Goal: Task Accomplishment & Management: Complete application form

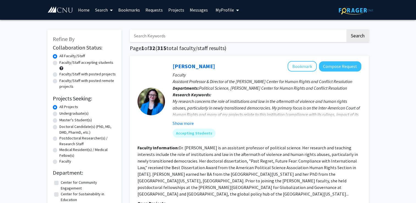
click at [217, 37] on input "Search Keywords" at bounding box center [238, 35] width 216 height 13
type input "[PERSON_NAME]"
click at [346, 29] on button "Search" at bounding box center [357, 35] width 23 height 13
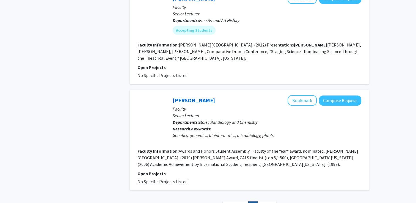
scroll to position [215, 0]
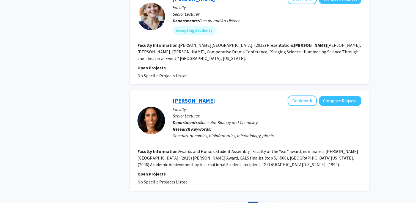
click at [202, 97] on link "[PERSON_NAME]" at bounding box center [194, 100] width 42 height 7
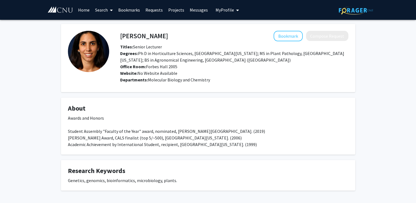
click at [133, 10] on link "Bookmarks" at bounding box center [128, 9] width 27 height 19
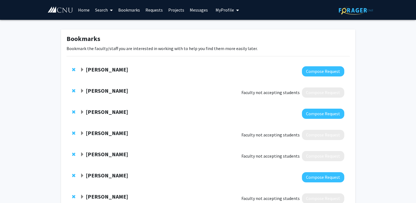
click at [100, 115] on strong "[PERSON_NAME]" at bounding box center [107, 111] width 42 height 7
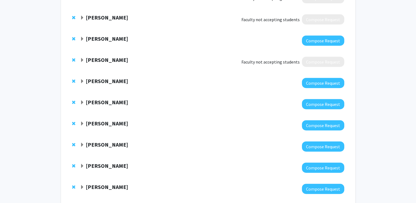
scroll to position [228, 0]
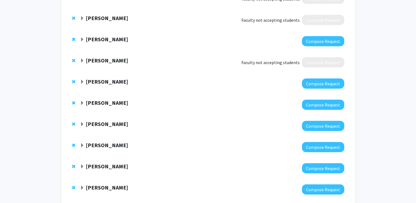
click at [101, 184] on strong "[PERSON_NAME]" at bounding box center [107, 187] width 42 height 7
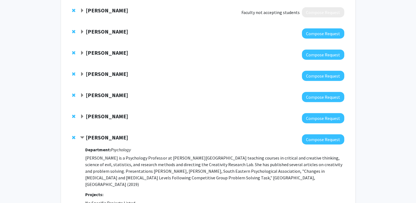
scroll to position [278, 0]
click at [109, 91] on strong "[PERSON_NAME]" at bounding box center [107, 94] width 42 height 7
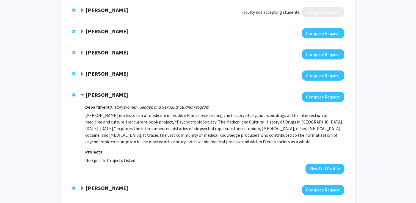
click at [101, 49] on strong "[PERSON_NAME]" at bounding box center [107, 52] width 42 height 7
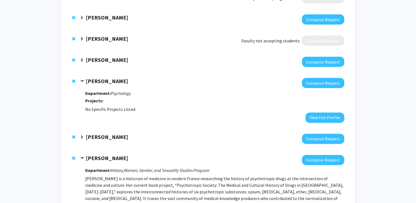
scroll to position [249, 0]
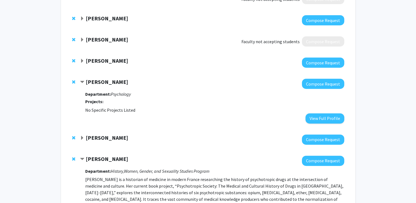
click at [103, 57] on strong "[PERSON_NAME]" at bounding box center [107, 60] width 42 height 7
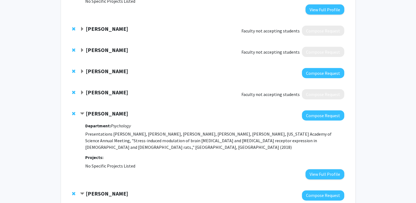
scroll to position [191, 0]
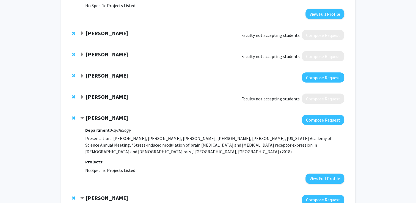
click at [103, 72] on strong "[PERSON_NAME]" at bounding box center [107, 75] width 42 height 7
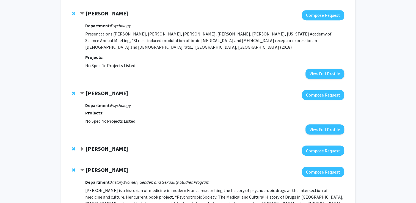
scroll to position [333, 0]
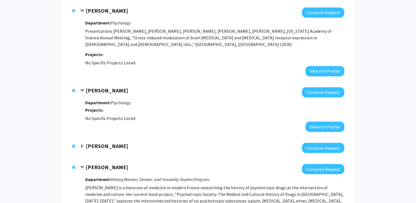
click at [112, 87] on strong "[PERSON_NAME]" at bounding box center [107, 90] width 42 height 7
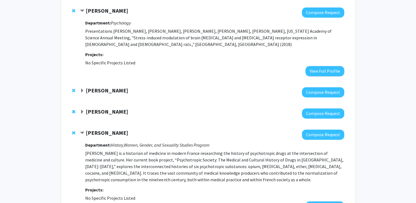
click at [112, 87] on strong "[PERSON_NAME]" at bounding box center [107, 90] width 42 height 7
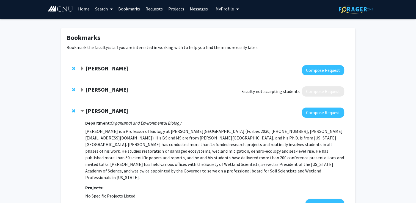
scroll to position [0, 0]
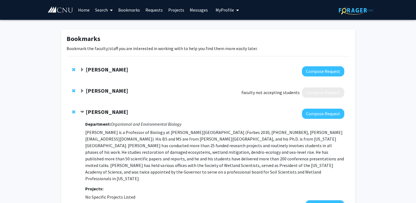
click at [191, 9] on link "Messages" at bounding box center [199, 9] width 24 height 19
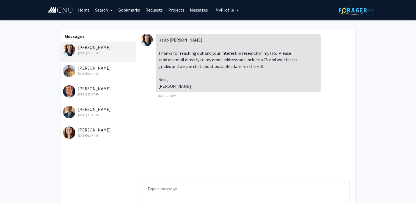
click at [101, 129] on div "[PERSON_NAME] [DATE] 6:47 AM" at bounding box center [99, 132] width 72 height 12
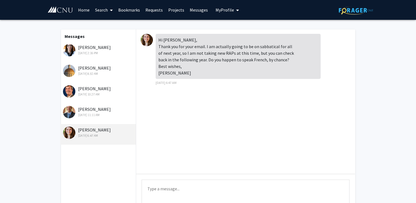
click at [180, 189] on textarea "Type a message" at bounding box center [246, 192] width 208 height 25
type textarea "h"
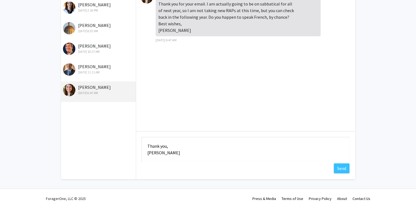
scroll to position [48, 0]
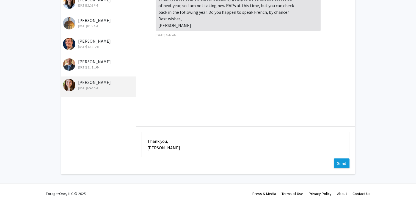
type textarea "Hi Dr. Black, I realized I forgot to respond to this message. I do not speak Fr…"
click at [343, 163] on button "Send" at bounding box center [342, 163] width 16 height 10
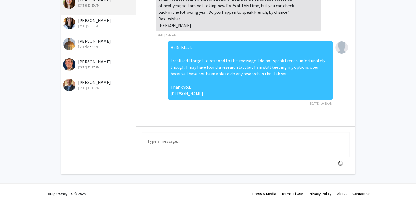
scroll to position [0, 0]
click at [90, 47] on div "[DATE] 8:32 AM" at bounding box center [99, 46] width 72 height 5
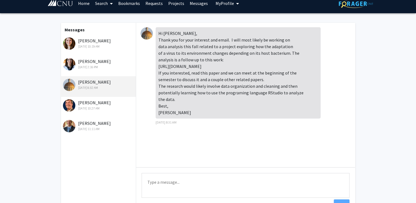
scroll to position [6, 0]
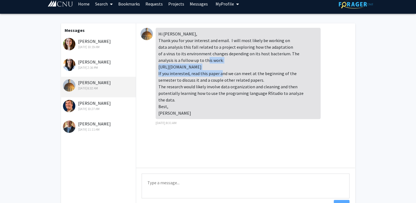
drag, startPoint x: 158, startPoint y: 67, endPoint x: 281, endPoint y: 64, distance: 122.9
click at [281, 64] on div "Hi [PERSON_NAME], Thank you for your interest and email. I will most likely be …" at bounding box center [238, 73] width 165 height 91
copy div "[URL][DOMAIN_NAME]"
click at [215, 124] on div "Hi [PERSON_NAME], Thank you for your interest and email. I will most likely be …" at bounding box center [238, 77] width 165 height 98
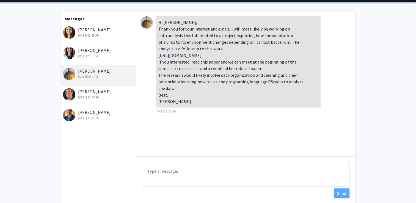
scroll to position [0, 0]
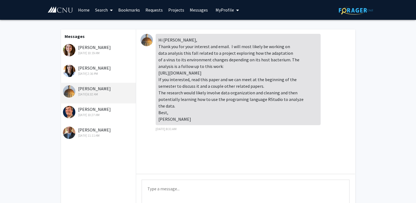
click at [103, 10] on link "Search" at bounding box center [103, 9] width 23 height 19
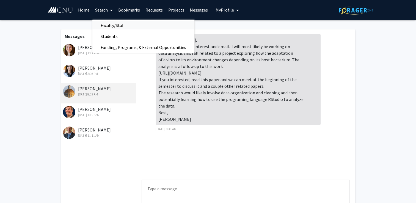
click at [110, 25] on span "Faculty/Staff" at bounding box center [112, 25] width 40 height 11
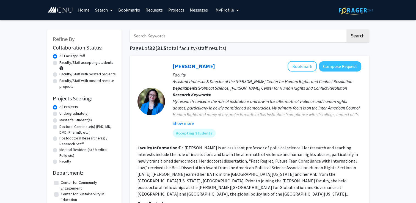
click at [154, 35] on input "Search Keywords" at bounding box center [238, 35] width 216 height 13
type input "robot"
click at [346, 29] on button "Search" at bounding box center [357, 35] width 23 height 13
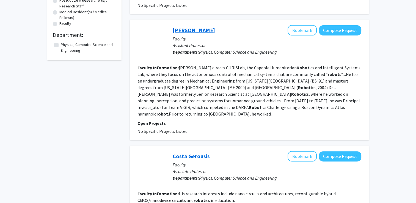
scroll to position [78, 0]
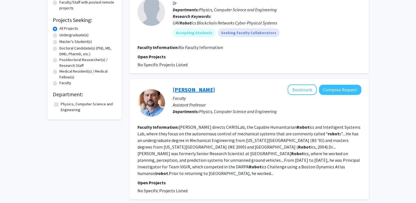
click at [185, 90] on link "[PERSON_NAME]" at bounding box center [194, 89] width 42 height 7
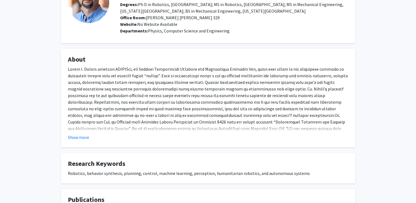
scroll to position [49, 0]
click at [78, 140] on button "Show more" at bounding box center [78, 136] width 21 height 7
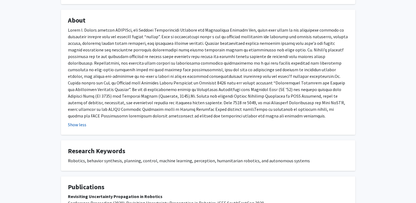
scroll to position [0, 0]
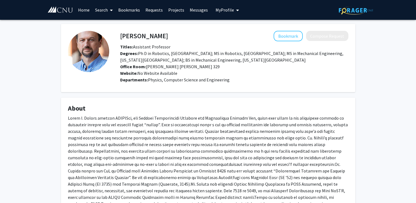
click at [282, 26] on fg-card "[PERSON_NAME] Bookmark Compose Request Titles: Assistant Professor Degrees: Ph …" at bounding box center [208, 58] width 294 height 68
click at [286, 38] on button "Bookmark" at bounding box center [288, 36] width 29 height 10
click at [130, 9] on link "Bookmarks" at bounding box center [128, 9] width 27 height 19
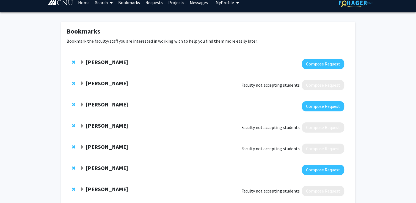
scroll to position [8, 0]
click at [101, 62] on strong "[PERSON_NAME]" at bounding box center [107, 61] width 42 height 7
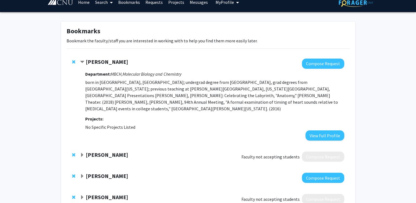
click at [199, 2] on link "Messages" at bounding box center [199, 2] width 24 height 19
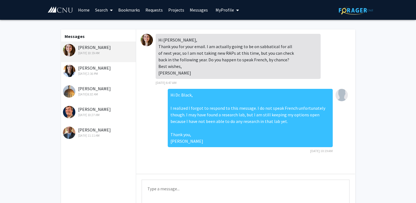
click at [101, 115] on div "[DATE] 10:27 AM" at bounding box center [99, 114] width 72 height 5
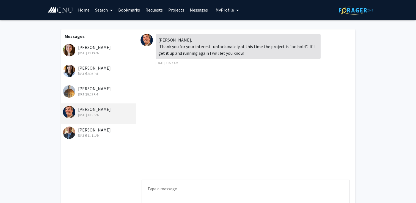
click at [129, 11] on link "Bookmarks" at bounding box center [128, 9] width 27 height 19
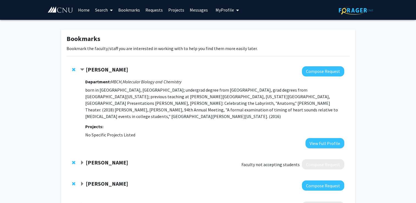
click at [74, 69] on span "Remove Harold Grau from bookmarks" at bounding box center [73, 69] width 3 height 4
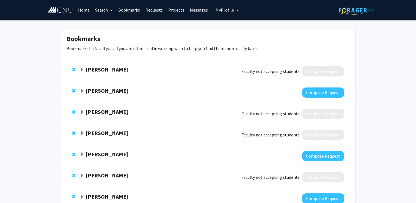
click at [110, 71] on strong "[PERSON_NAME]" at bounding box center [107, 69] width 42 height 7
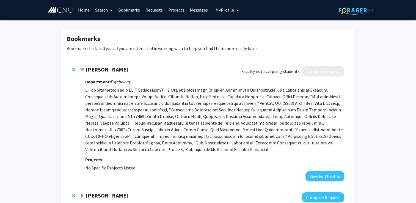
click at [74, 69] on span "Remove Olga Lipatova from bookmarks" at bounding box center [73, 69] width 3 height 4
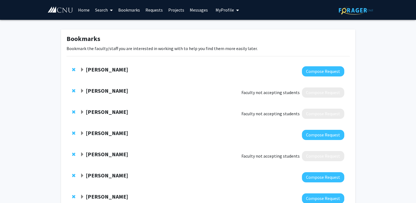
click at [74, 90] on span "Remove James Bogenpohl from bookmarks" at bounding box center [73, 91] width 3 height 4
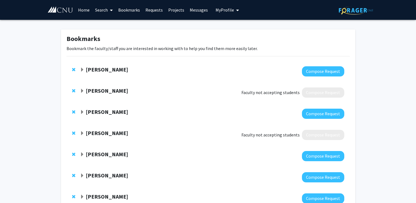
click at [93, 89] on strong "[PERSON_NAME]" at bounding box center [107, 90] width 42 height 7
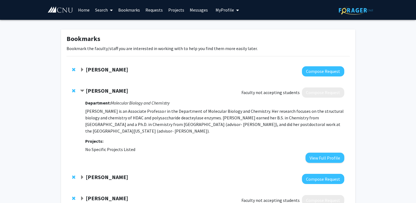
click at [93, 89] on strong "[PERSON_NAME]" at bounding box center [107, 90] width 42 height 7
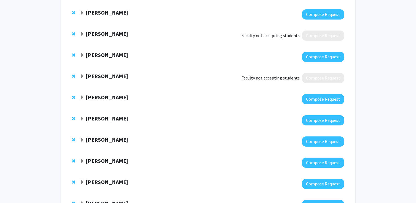
scroll to position [59, 0]
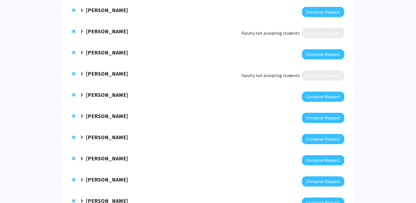
click at [73, 73] on span "Remove David Knight from bookmarks" at bounding box center [73, 73] width 3 height 4
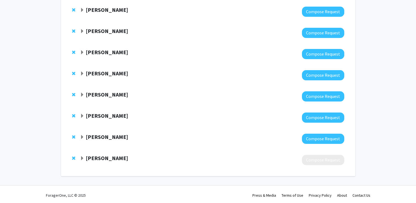
scroll to position [102, 0]
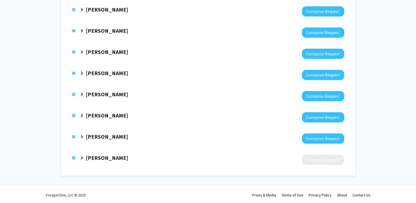
click at [103, 160] on strong "[PERSON_NAME]" at bounding box center [107, 157] width 42 height 7
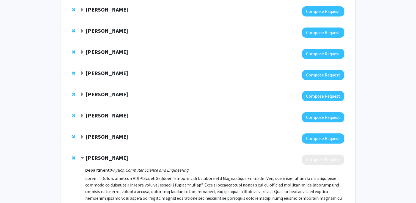
click at [73, 157] on span "Remove David Conner from bookmarks" at bounding box center [73, 158] width 3 height 4
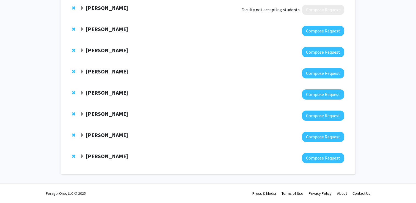
scroll to position [82, 0]
click at [73, 134] on span "Remove Anna Salazar from bookmarks" at bounding box center [73, 135] width 3 height 4
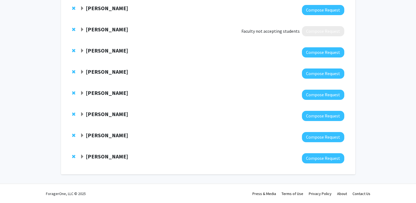
click at [72, 114] on span "Remove Christopher Meighan from bookmarks" at bounding box center [73, 114] width 3 height 4
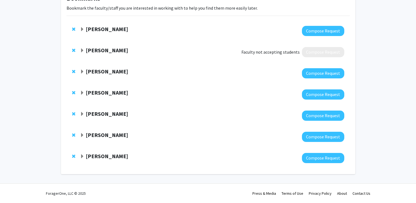
scroll to position [40, 0]
click at [72, 134] on span "Remove Sara Black from bookmarks" at bounding box center [73, 135] width 3 height 4
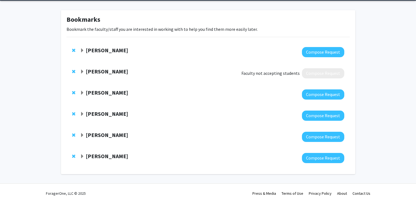
scroll to position [19, 0]
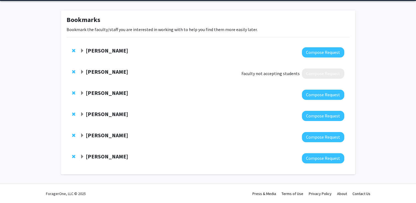
click at [109, 135] on strong "[PERSON_NAME]" at bounding box center [107, 135] width 42 height 7
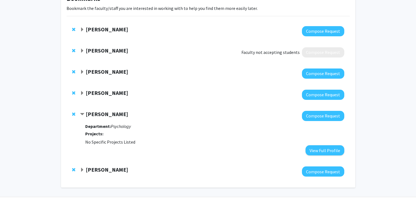
click at [103, 117] on strong "[PERSON_NAME]" at bounding box center [107, 114] width 42 height 7
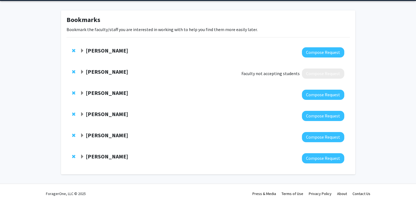
click at [100, 73] on strong "[PERSON_NAME]" at bounding box center [107, 71] width 42 height 7
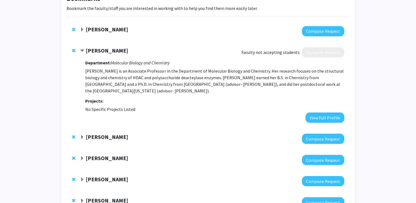
click at [99, 49] on strong "[PERSON_NAME]" at bounding box center [107, 50] width 42 height 7
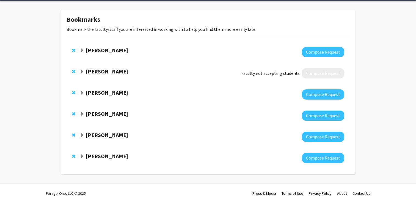
scroll to position [19, 0]
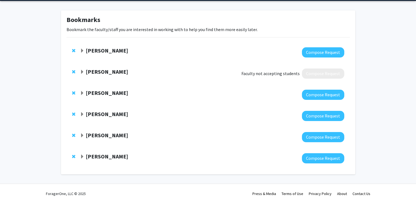
click at [104, 94] on strong "[PERSON_NAME]" at bounding box center [107, 92] width 42 height 7
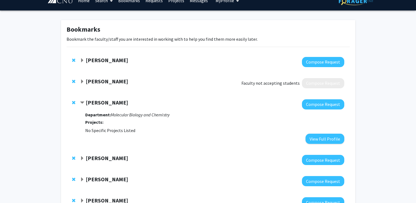
scroll to position [0, 0]
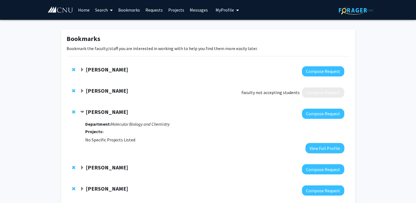
click at [194, 15] on link "Messages" at bounding box center [199, 9] width 24 height 19
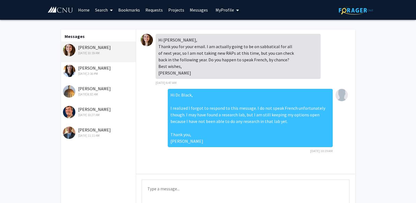
click at [131, 9] on link "Bookmarks" at bounding box center [128, 9] width 27 height 19
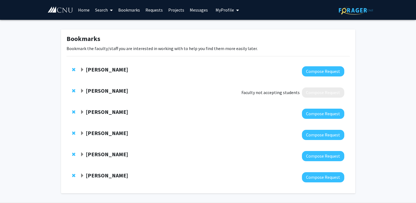
click at [74, 111] on span "Remove Jen Knies from bookmarks" at bounding box center [73, 112] width 3 height 4
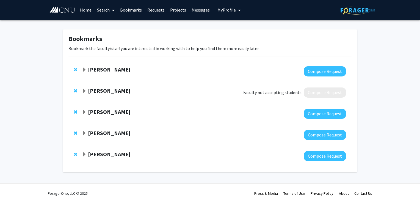
click at [104, 155] on strong "[PERSON_NAME]" at bounding box center [109, 154] width 42 height 7
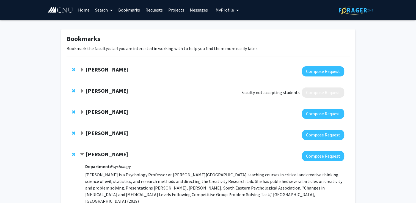
click at [104, 155] on strong "[PERSON_NAME]" at bounding box center [107, 154] width 42 height 7
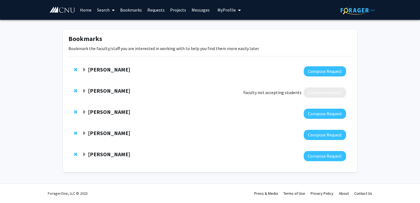
click at [109, 72] on strong "[PERSON_NAME]" at bounding box center [109, 69] width 42 height 7
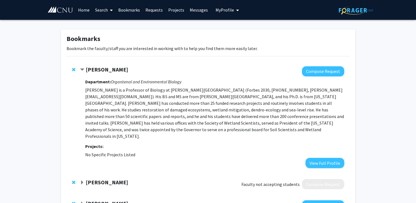
drag, startPoint x: 109, startPoint y: 72, endPoint x: 99, endPoint y: 68, distance: 11.5
click at [99, 68] on strong "[PERSON_NAME]" at bounding box center [107, 69] width 42 height 7
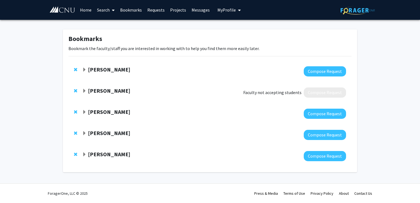
click at [126, 110] on strong "[PERSON_NAME]" at bounding box center [109, 111] width 42 height 7
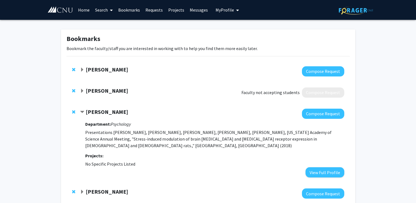
click at [126, 110] on strong "[PERSON_NAME]" at bounding box center [107, 111] width 42 height 7
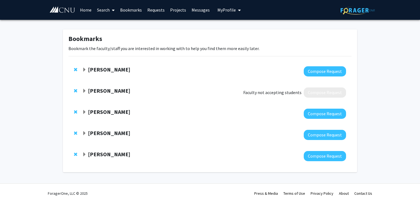
click at [114, 132] on strong "[PERSON_NAME]" at bounding box center [109, 133] width 42 height 7
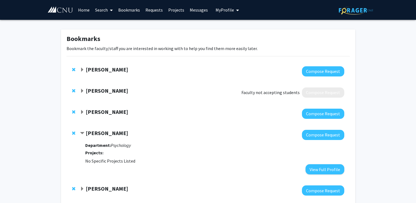
drag, startPoint x: 114, startPoint y: 132, endPoint x: 106, endPoint y: 133, distance: 9.0
click at [106, 133] on strong "[PERSON_NAME]" at bounding box center [107, 133] width 42 height 7
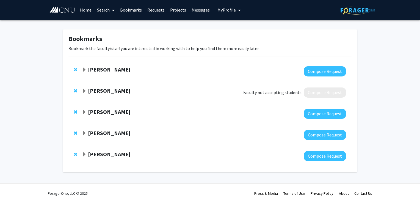
click at [100, 114] on strong "[PERSON_NAME]" at bounding box center [109, 111] width 42 height 7
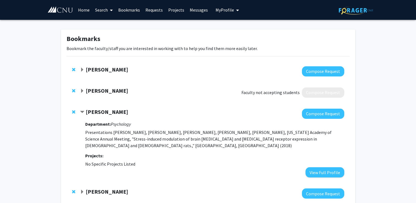
click at [104, 112] on strong "[PERSON_NAME]" at bounding box center [107, 111] width 42 height 7
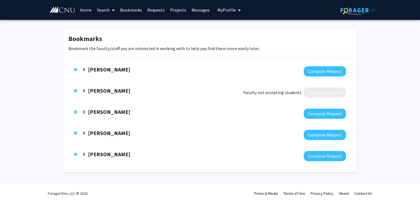
click at [106, 154] on strong "[PERSON_NAME]" at bounding box center [109, 154] width 42 height 7
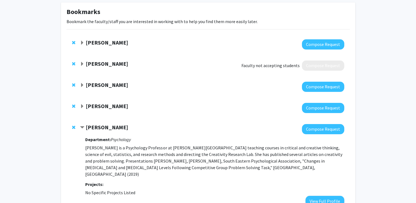
scroll to position [27, 0]
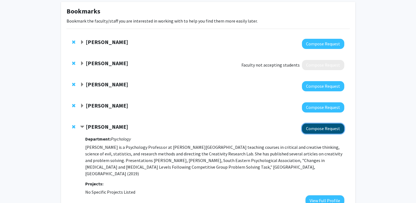
click at [322, 128] on button "Compose Request" at bounding box center [323, 128] width 42 height 10
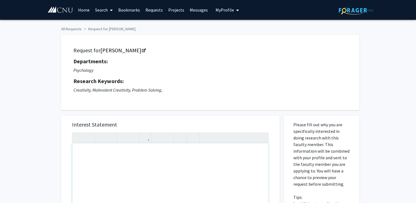
click at [154, 162] on div "Note to users with screen readers: Please press Alt+0 or Option+0 to deactivate…" at bounding box center [170, 206] width 196 height 126
click at [219, 170] on p "My name is [PERSON_NAME], and I am a sophomore biology major at [GEOGRAPHIC_DAT…" at bounding box center [170, 169] width 185 height 7
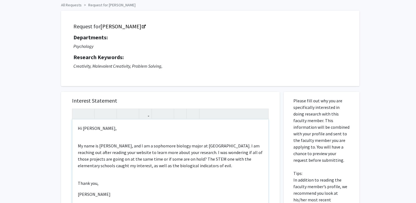
scroll to position [26, 0]
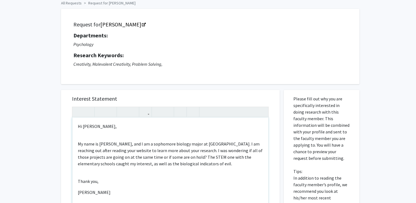
click at [149, 158] on p "My name is [PERSON_NAME], and I am a sophomore biology major at [GEOGRAPHIC_DAT…" at bounding box center [170, 154] width 185 height 26
type textarea "<p>Hi [PERSON_NAME],</p><br><p>My name is [PERSON_NAME], and I am a sophomore b…"
click at [150, 167] on div "Hi [PERSON_NAME], My name is [PERSON_NAME], and I am a sophomore biology major …" at bounding box center [170, 180] width 196 height 126
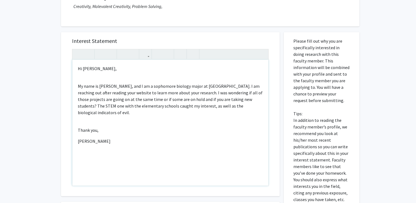
scroll to position [194, 0]
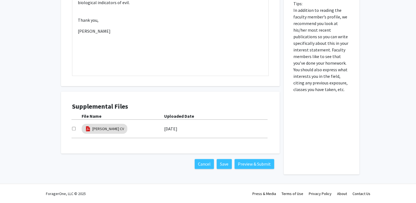
click at [173, 143] on div "Supplemental Files File Name Uploaded Date [PERSON_NAME] CV [DATE]" at bounding box center [171, 122] width 208 height 51
click at [225, 162] on button "Save" at bounding box center [224, 164] width 15 height 10
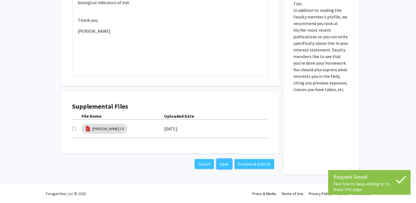
scroll to position [0, 0]
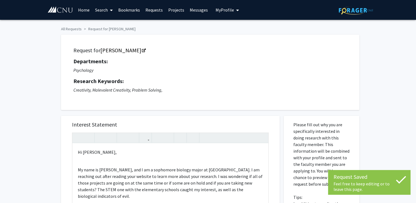
click at [222, 8] on span "My Profile" at bounding box center [225, 9] width 18 height 5
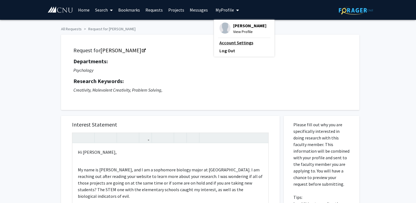
click at [228, 42] on link "Account Settings" at bounding box center [243, 42] width 49 height 7
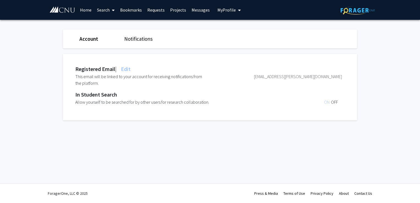
click at [89, 9] on link "Home" at bounding box center [85, 9] width 17 height 19
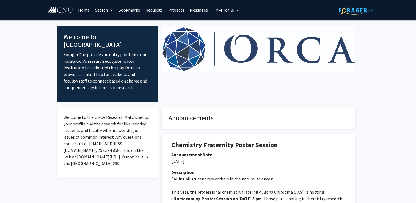
click at [224, 9] on span "My Profile" at bounding box center [225, 9] width 18 height 5
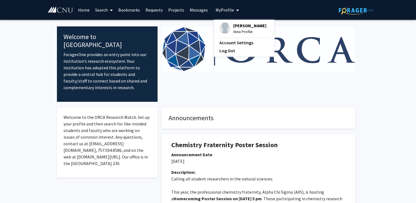
click at [237, 31] on span "View Profile" at bounding box center [249, 32] width 33 height 6
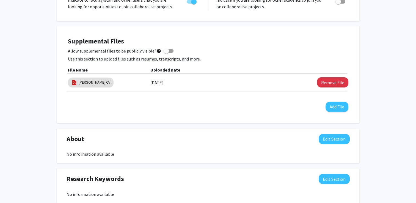
scroll to position [145, 0]
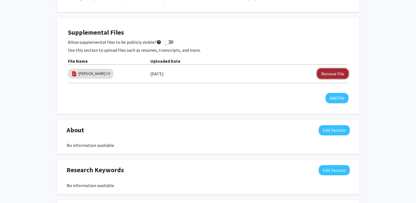
click at [327, 71] on button "Remove File" at bounding box center [332, 73] width 31 height 10
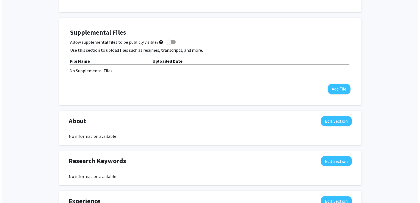
scroll to position [173, 0]
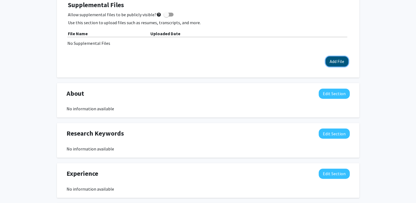
click at [337, 62] on button "Add File" at bounding box center [337, 61] width 23 height 10
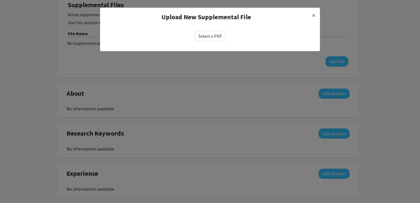
click at [211, 40] on label "Select a PDF" at bounding box center [210, 36] width 31 height 10
click at [0, 0] on input "Select a PDF" at bounding box center [0, 0] width 0 height 0
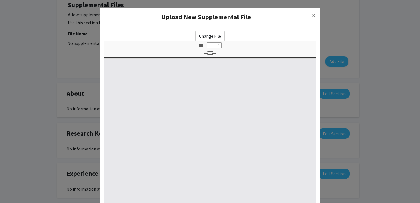
select select "custom"
type input "0"
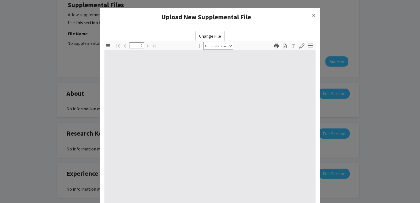
select select "custom"
type input "1"
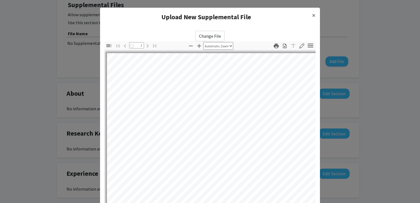
select select "auto"
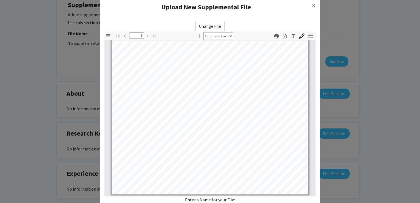
scroll to position [10, 0]
click at [312, 4] on span "×" at bounding box center [314, 5] width 4 height 9
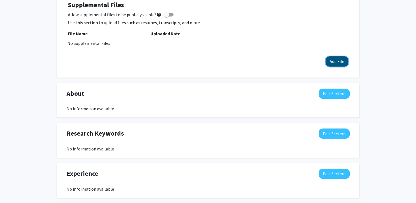
click at [337, 60] on button "Add File" at bounding box center [337, 61] width 23 height 10
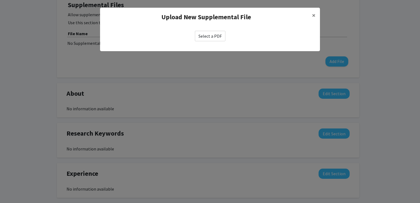
click at [220, 36] on label "Select a PDF" at bounding box center [210, 36] width 31 height 10
click at [0, 0] on input "Select a PDF" at bounding box center [0, 0] width 0 height 0
select select "custom"
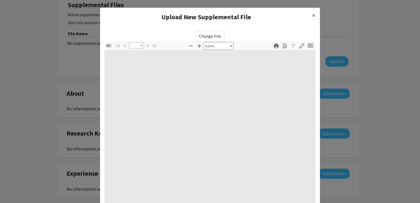
type input "1"
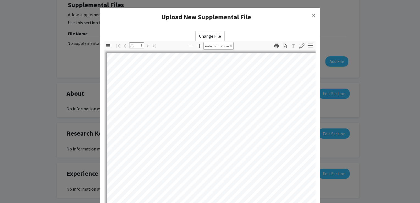
select select "auto"
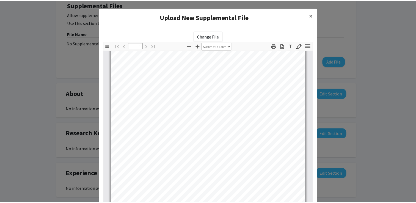
scroll to position [57, 0]
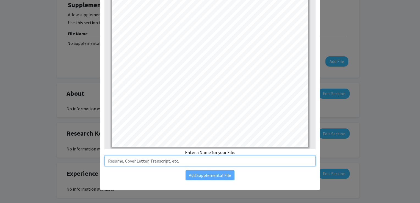
click at [171, 161] on input "text" at bounding box center [209, 161] width 211 height 10
type input "Resume"
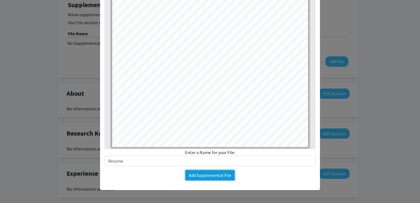
click at [219, 177] on button "Add Supplemental File" at bounding box center [210, 175] width 49 height 10
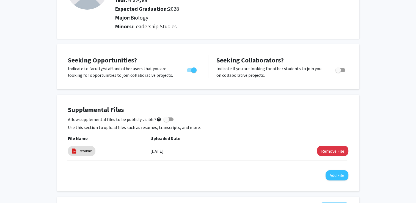
scroll to position [68, 0]
click at [169, 119] on span at bounding box center [169, 119] width 10 height 4
click at [166, 121] on input "Allow supplemental files to be publicly visible? help" at bounding box center [166, 121] width 0 height 0
checkbox input "true"
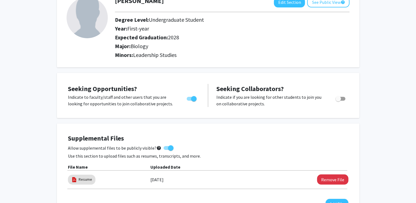
scroll to position [0, 0]
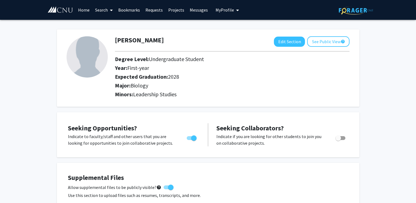
click at [204, 11] on link "Messages" at bounding box center [199, 9] width 24 height 19
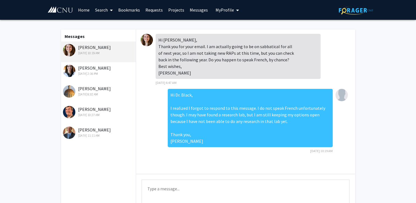
click at [157, 12] on link "Requests" at bounding box center [154, 9] width 23 height 19
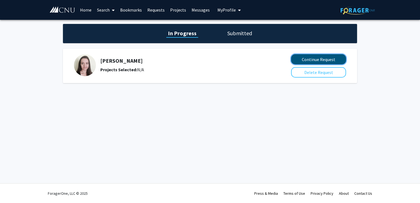
click at [309, 57] on button "Continue Request" at bounding box center [318, 59] width 55 height 10
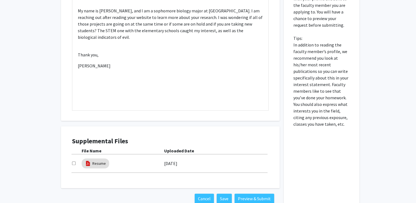
scroll to position [162, 0]
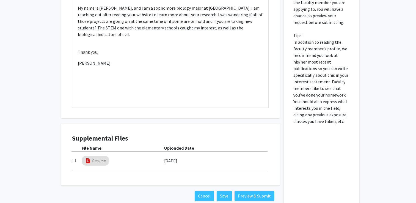
click at [73, 161] on input "checkbox" at bounding box center [74, 161] width 4 height 4
checkbox input "true"
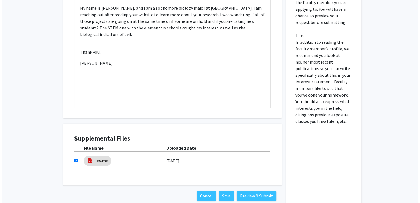
scroll to position [194, 0]
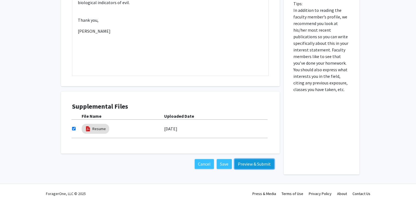
click at [244, 161] on button "Preview & Submit" at bounding box center [255, 164] width 40 height 10
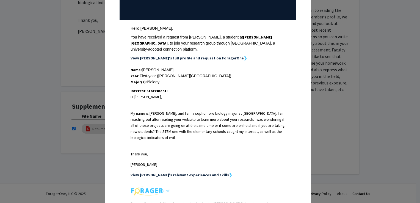
scroll to position [126, 0]
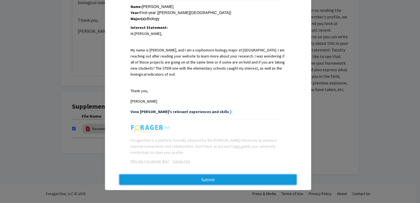
click at [207, 181] on button "Submit" at bounding box center [208, 180] width 177 height 10
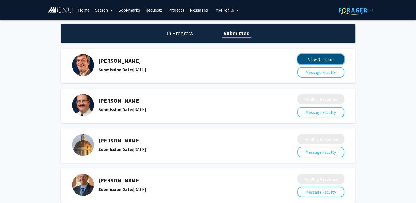
click at [313, 55] on button "View Decision" at bounding box center [321, 59] width 47 height 10
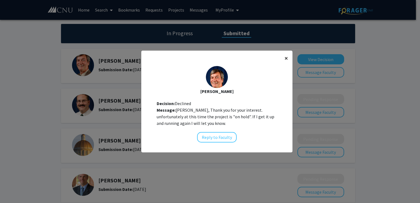
click at [285, 58] on span "×" at bounding box center [287, 58] width 4 height 9
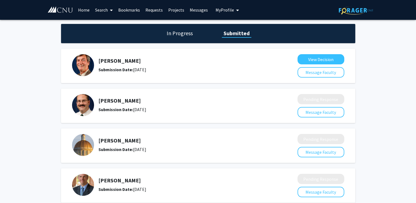
click at [105, 9] on link "Search" at bounding box center [103, 9] width 23 height 19
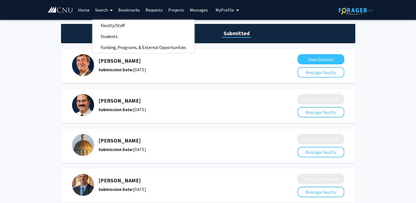
click at [105, 9] on link "Search" at bounding box center [103, 9] width 23 height 19
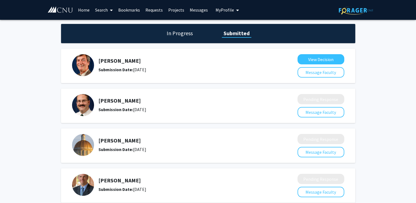
click at [125, 8] on link "Bookmarks" at bounding box center [128, 9] width 27 height 19
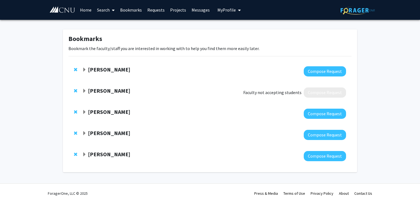
click at [75, 153] on span "Remove Gayle Dow from bookmarks" at bounding box center [75, 154] width 3 height 4
click at [119, 111] on strong "[PERSON_NAME]" at bounding box center [109, 111] width 42 height 7
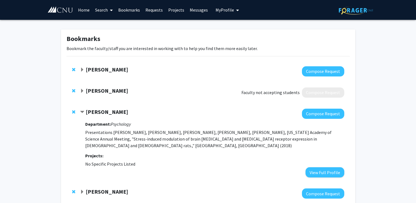
click at [119, 111] on strong "[PERSON_NAME]" at bounding box center [107, 111] width 42 height 7
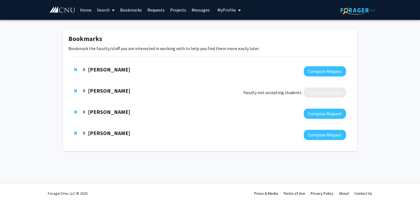
click at [110, 134] on strong "[PERSON_NAME]" at bounding box center [109, 133] width 42 height 7
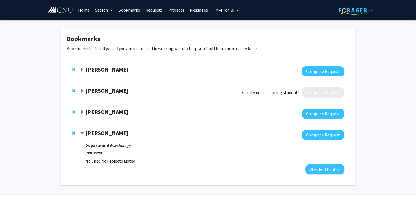
click at [110, 134] on strong "[PERSON_NAME]" at bounding box center [107, 133] width 42 height 7
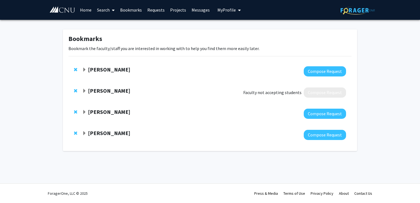
click at [110, 134] on strong "[PERSON_NAME]" at bounding box center [109, 133] width 42 height 7
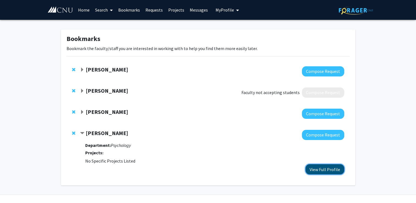
click at [330, 169] on button "View Full Profile" at bounding box center [325, 169] width 39 height 10
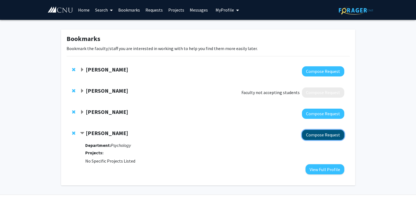
click at [329, 132] on button "Compose Request" at bounding box center [323, 135] width 42 height 10
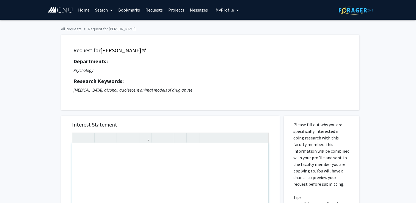
click at [169, 169] on div "Note to users with screen readers: Please press Alt+0 or Option+0 to deactivate…" at bounding box center [170, 206] width 196 height 126
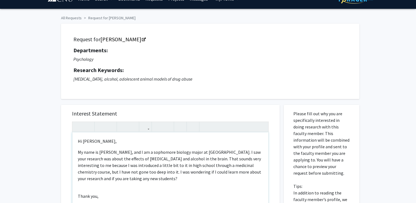
scroll to position [18, 0]
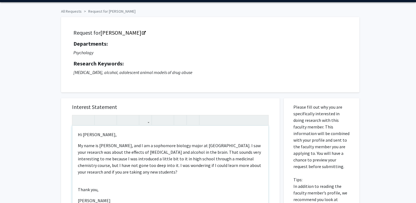
type textarea "<p>Hi [PERSON_NAME],</p><p>My name is [PERSON_NAME], and I am a sophomore biolo…"
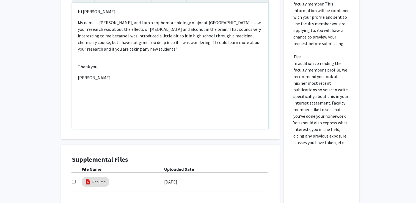
scroll to position [142, 0]
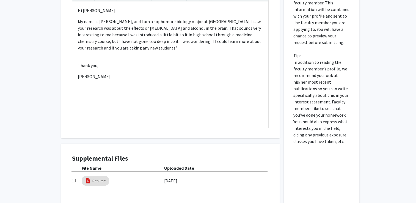
click at [73, 179] on input "checkbox" at bounding box center [74, 181] width 4 height 4
checkbox input "true"
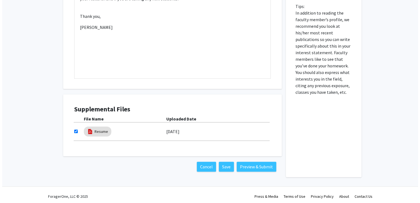
scroll to position [194, 0]
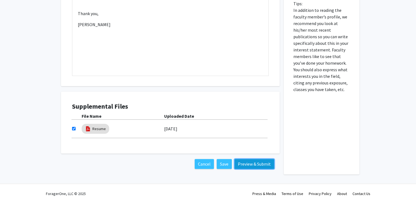
click at [256, 165] on button "Preview & Submit" at bounding box center [255, 164] width 40 height 10
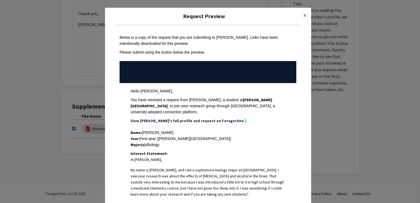
scroll to position [120, 0]
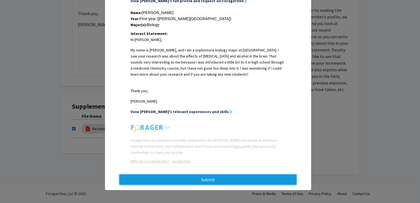
click at [211, 179] on button "Submit" at bounding box center [208, 180] width 177 height 10
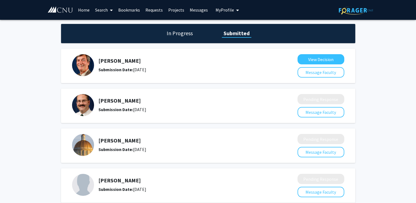
click at [224, 9] on span "My Profile" at bounding box center [225, 9] width 18 height 5
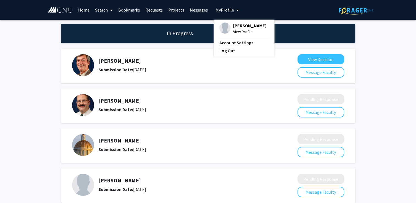
click at [237, 30] on span "View Profile" at bounding box center [249, 32] width 33 height 6
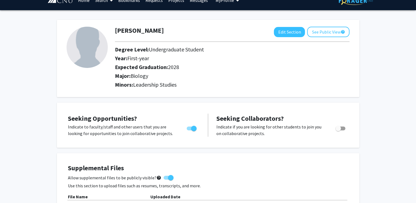
scroll to position [11, 0]
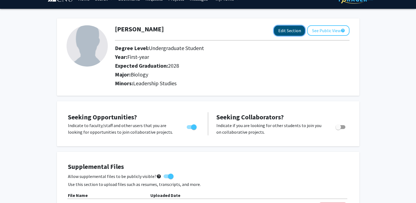
click at [277, 29] on button "Edit Section" at bounding box center [289, 31] width 31 height 10
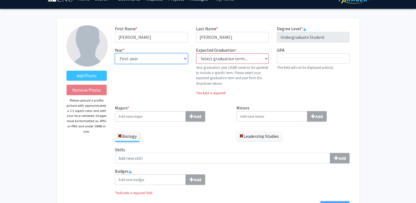
click at [165, 56] on select "--- First-year Sophomore Junior Senior Postbaccalaureate Certificate" at bounding box center [151, 58] width 73 height 10
select select "sophomore"
click at [115, 53] on select "--- First-year Sophomore Junior Senior Postbaccalaureate Certificate" at bounding box center [151, 58] width 73 height 10
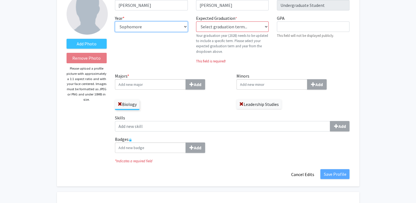
scroll to position [42, 0]
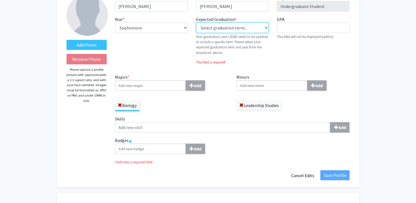
click at [249, 24] on select "Select graduation term... Previous: 2028 (Please select a specific term) Spring…" at bounding box center [232, 28] width 73 height 10
select select "42: spring_2028"
click at [196, 23] on select "Select graduation term... Previous: 2028 (Please select a specific term) Spring…" at bounding box center [232, 28] width 73 height 10
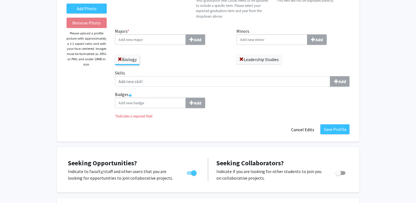
scroll to position [81, 0]
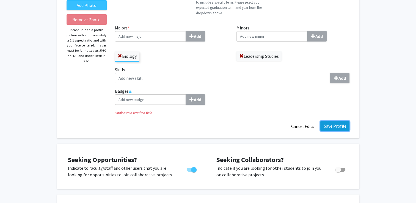
click at [340, 129] on button "Save Profile" at bounding box center [334, 126] width 29 height 10
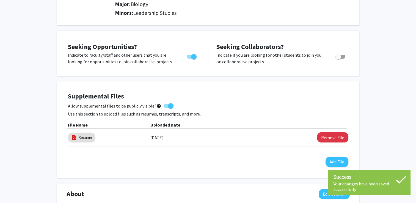
scroll to position [0, 0]
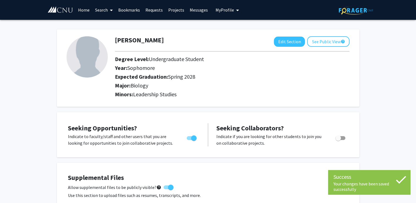
click at [157, 10] on link "Requests" at bounding box center [154, 9] width 23 height 19
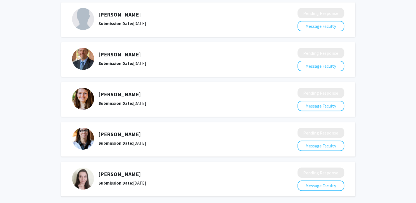
scroll to position [166, 0]
click at [112, 174] on h5 "[PERSON_NAME]" at bounding box center [183, 174] width 170 height 7
click at [304, 181] on button "Message Faculty" at bounding box center [321, 186] width 47 height 10
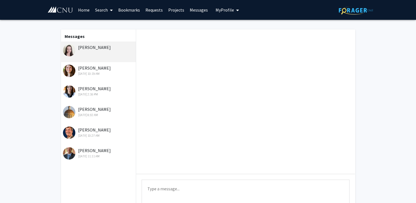
click at [128, 9] on link "Bookmarks" at bounding box center [128, 9] width 27 height 19
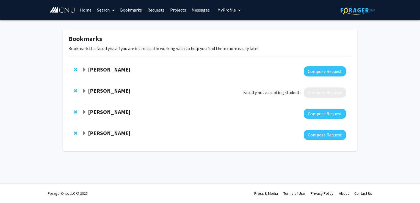
click at [104, 132] on strong "[PERSON_NAME]" at bounding box center [109, 133] width 42 height 7
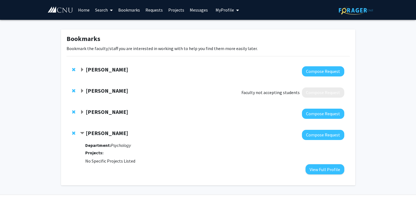
click at [73, 133] on span "Remove Gina Fernandez from bookmarks" at bounding box center [73, 133] width 3 height 4
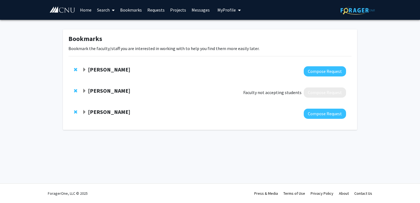
click at [94, 111] on strong "[PERSON_NAME]" at bounding box center [109, 111] width 42 height 7
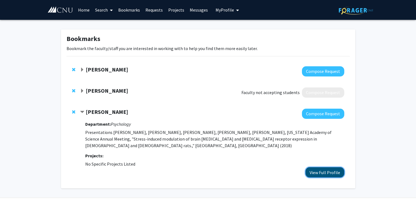
click at [315, 167] on button "View Full Profile" at bounding box center [325, 172] width 39 height 10
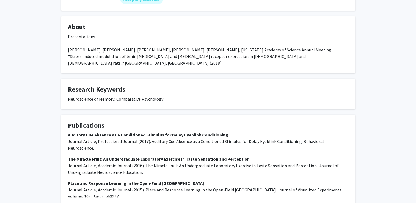
scroll to position [90, 0]
